Goal: Check status

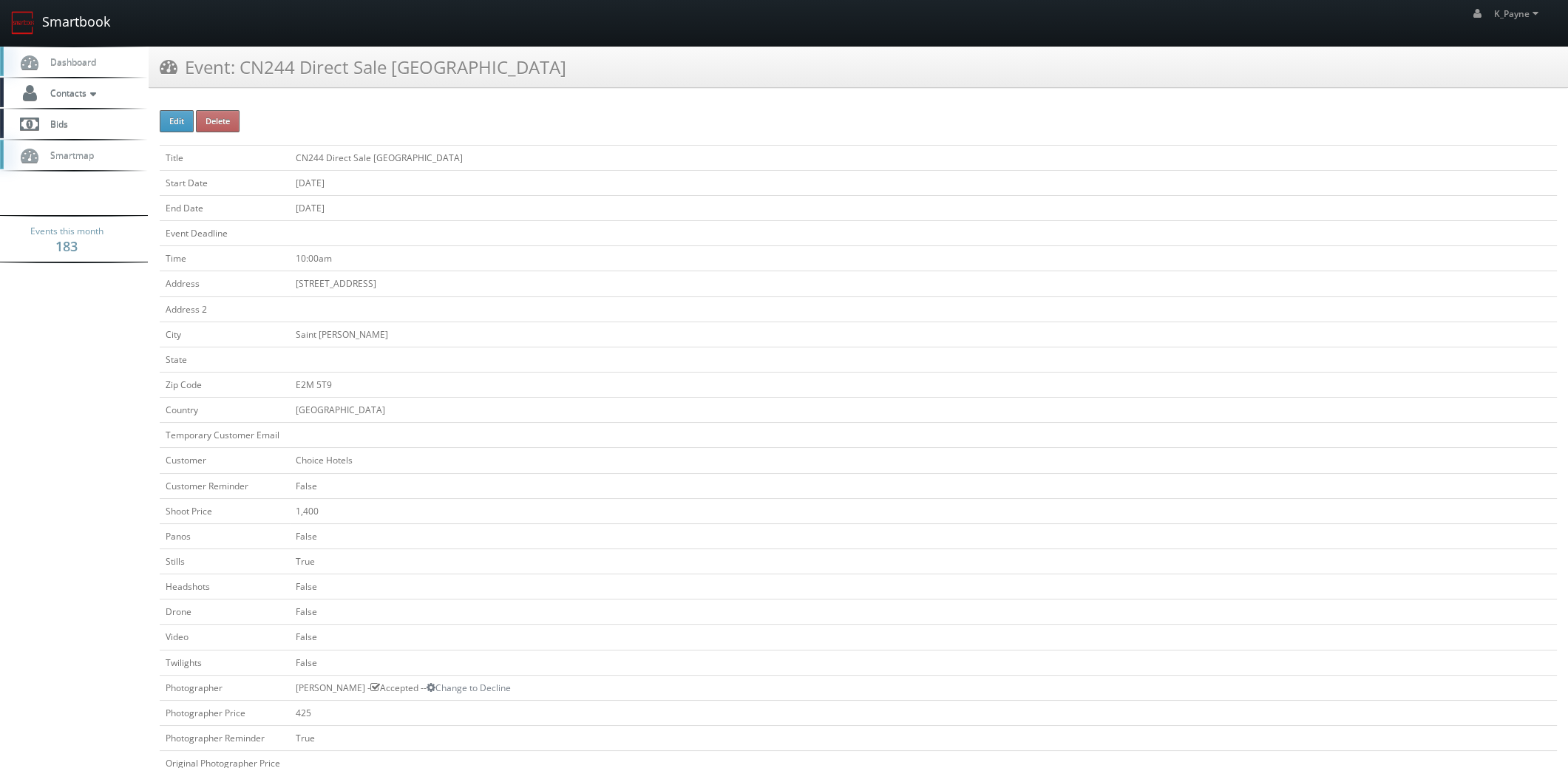
click at [61, 20] on link "Smartbook" at bounding box center [61, 23] width 121 height 46
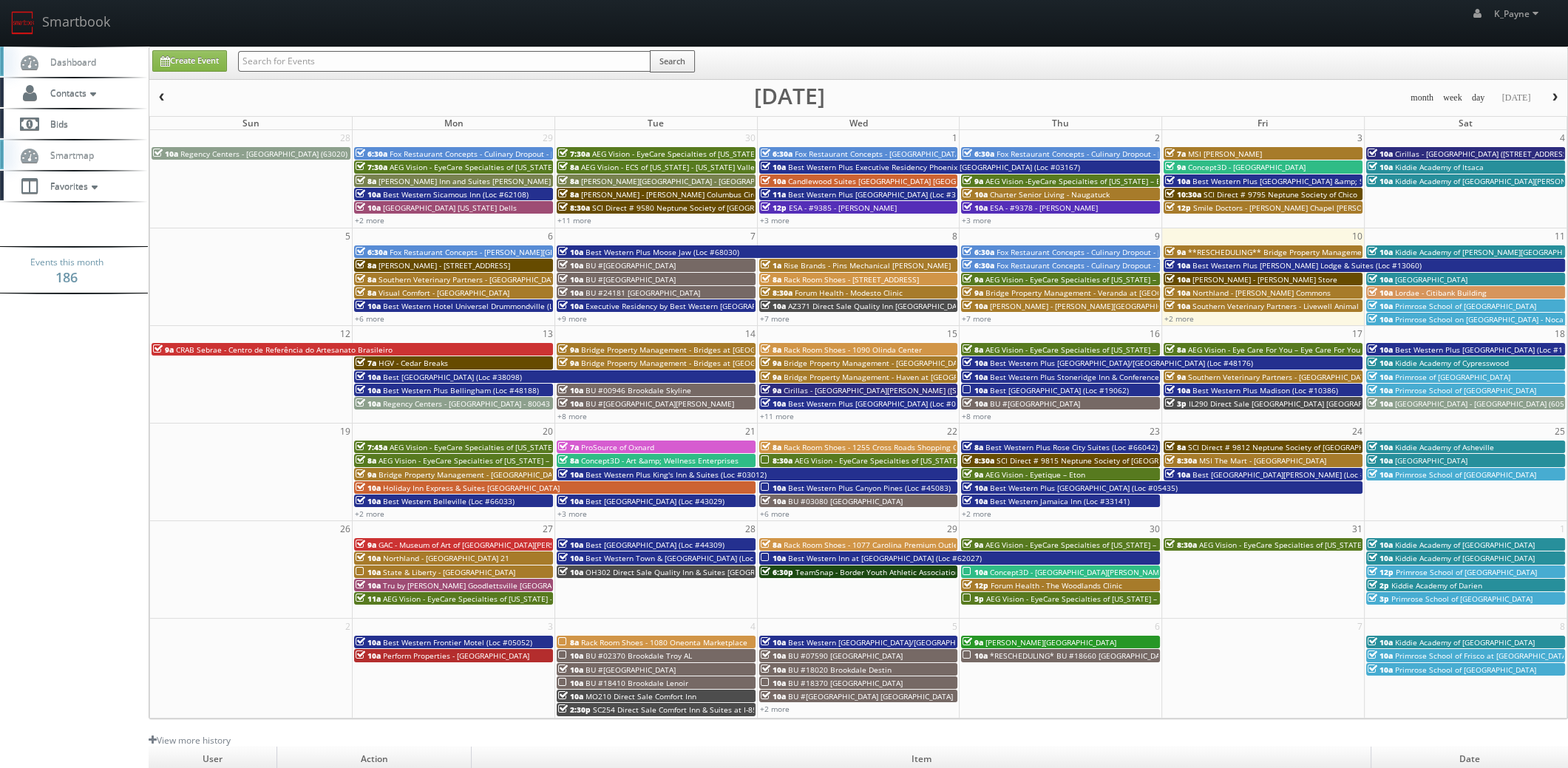
click at [309, 54] on input "text" at bounding box center [444, 61] width 413 height 21
type input "va960"
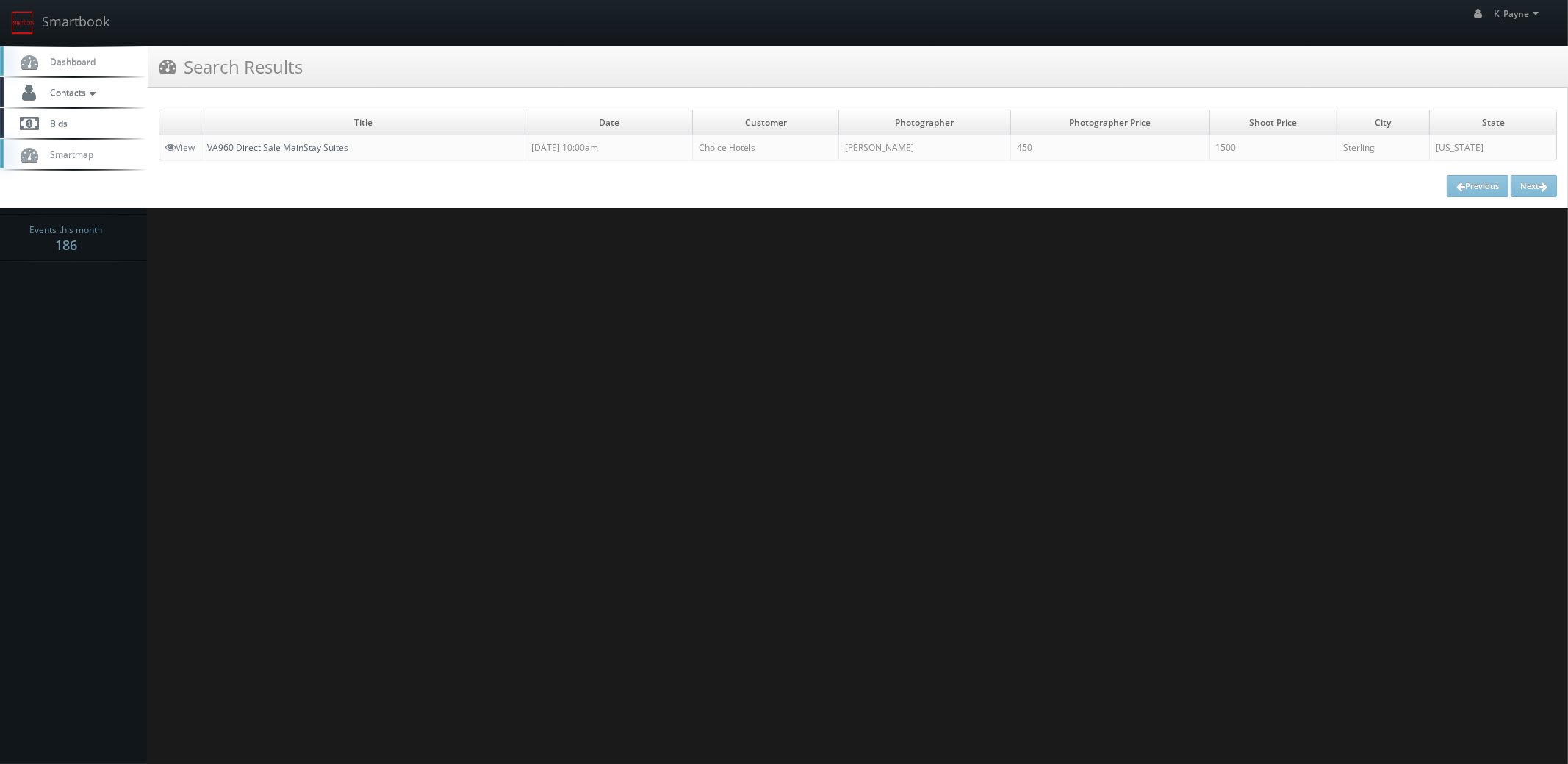
click at [314, 148] on link "VA960 Direct Sale MainStay Suites" at bounding box center [277, 147] width 141 height 13
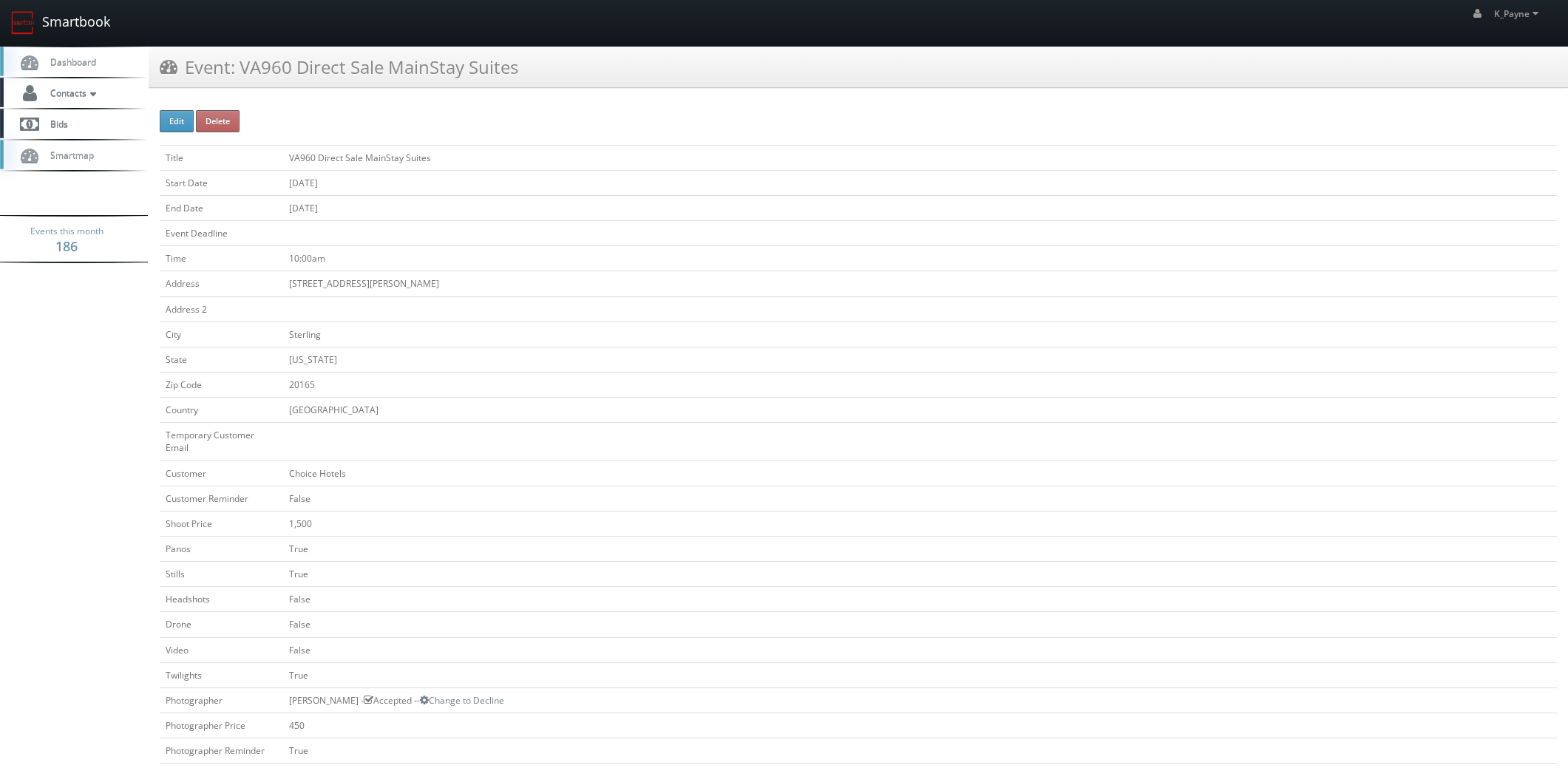
drag, startPoint x: 83, startPoint y: 25, endPoint x: 198, endPoint y: 58, distance: 119.6
click at [83, 25] on link "Smartbook" at bounding box center [61, 23] width 121 height 46
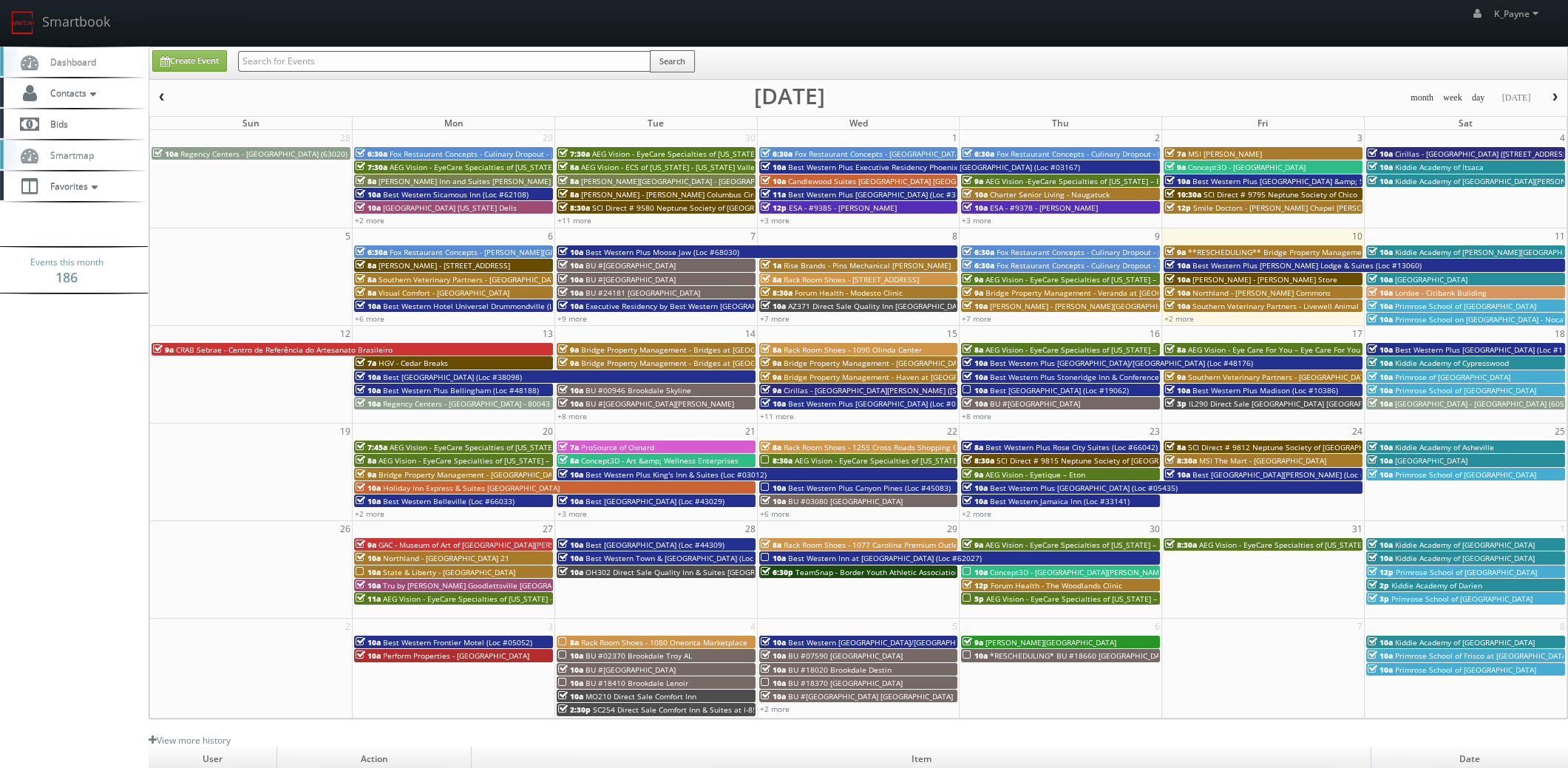
drag, startPoint x: 0, startPoint y: 0, endPoint x: 310, endPoint y: 65, distance: 316.7
click at [310, 65] on input "text" at bounding box center [444, 61] width 413 height 21
type input "tn135"
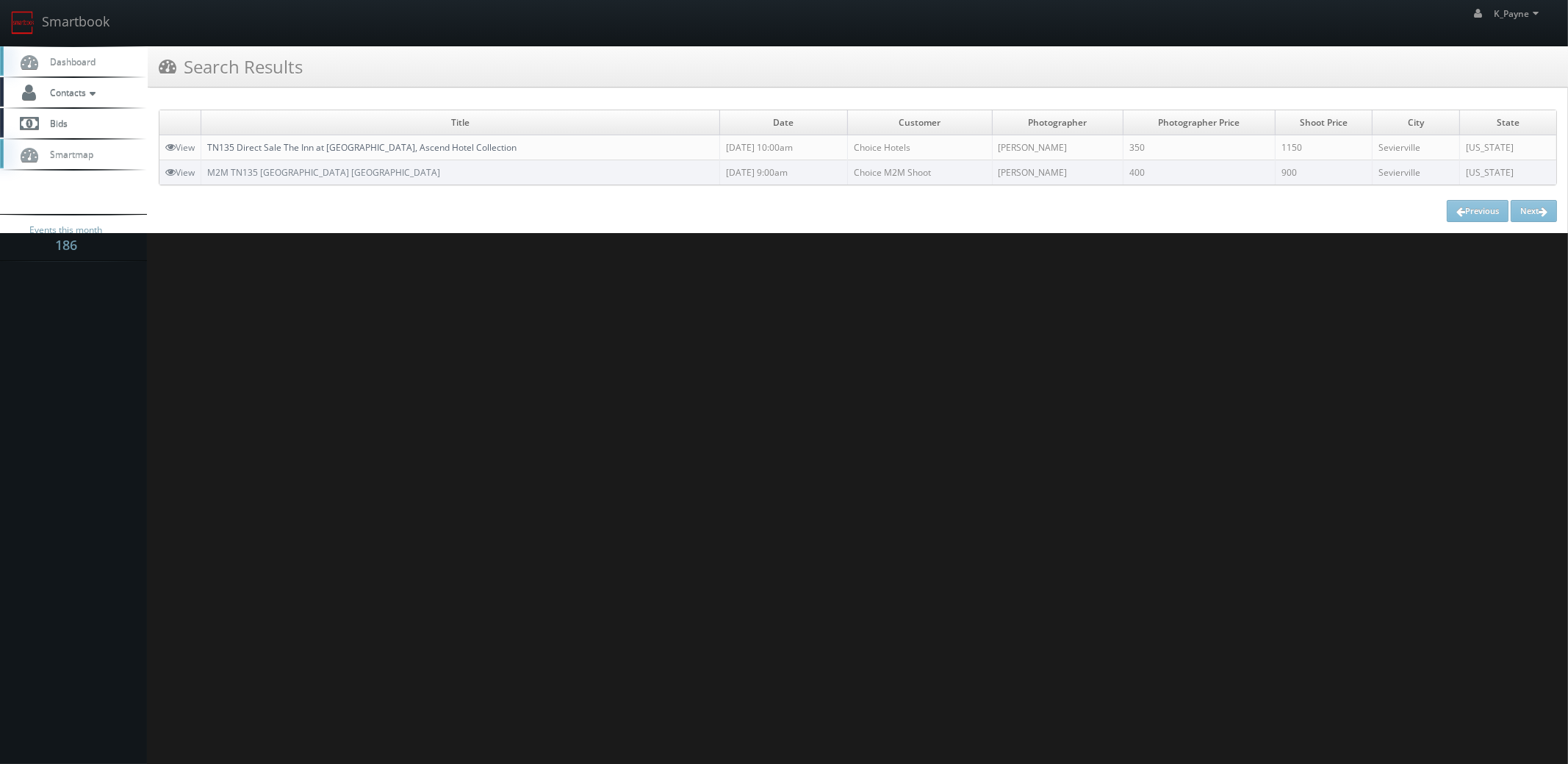
click at [304, 150] on link "TN135 Direct Sale The Inn at Apple Valley, Ascend Hotel Collection" at bounding box center [362, 147] width 309 height 13
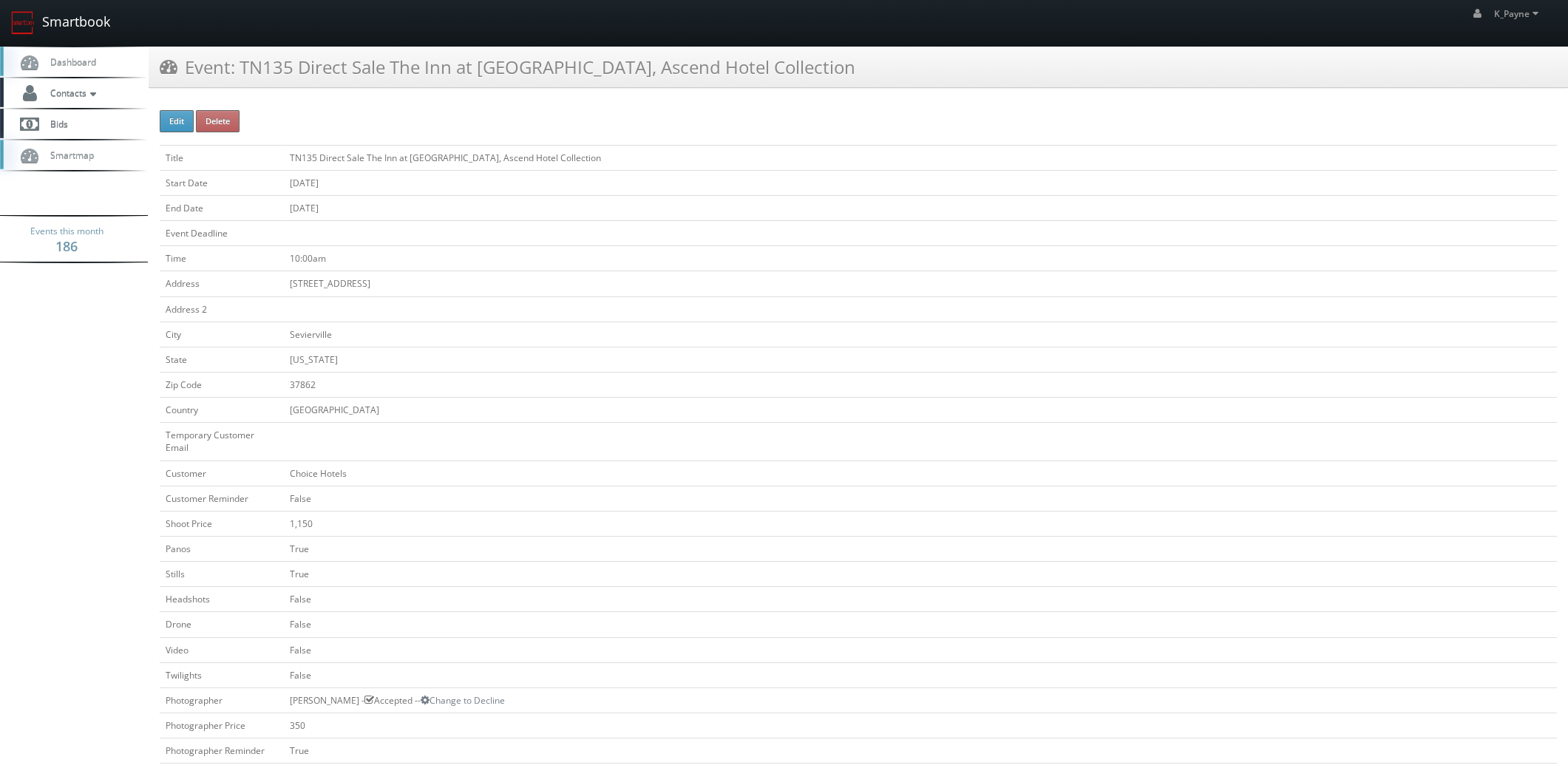
click at [84, 22] on link "Smartbook" at bounding box center [61, 23] width 121 height 46
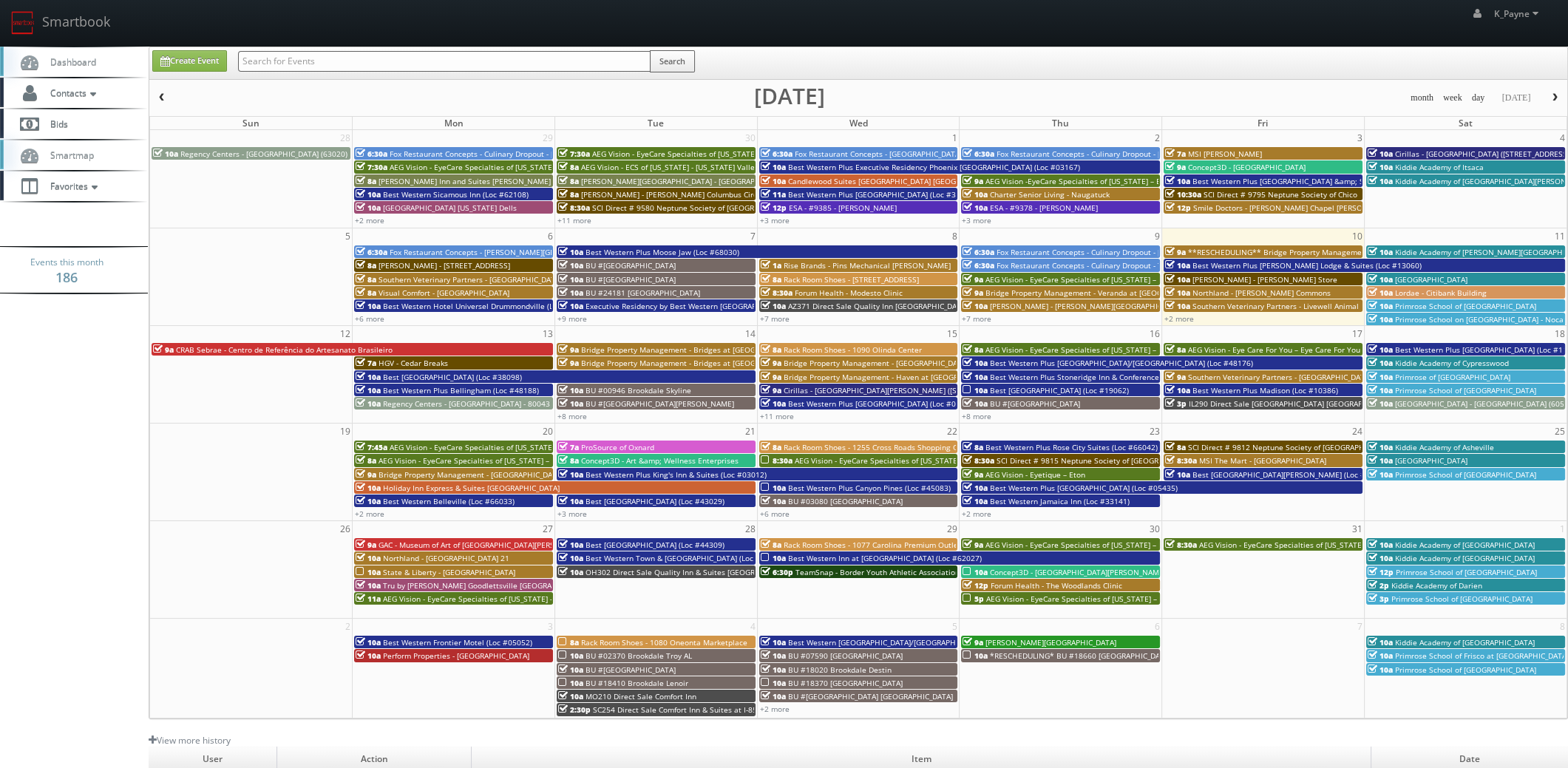
click at [312, 62] on input "text" at bounding box center [444, 61] width 413 height 21
click at [308, 59] on input "text" at bounding box center [444, 61] width 413 height 21
click at [324, 52] on input "text" at bounding box center [444, 61] width 413 height 21
type input "sunrise"
